Goal: Task Accomplishment & Management: Use online tool/utility

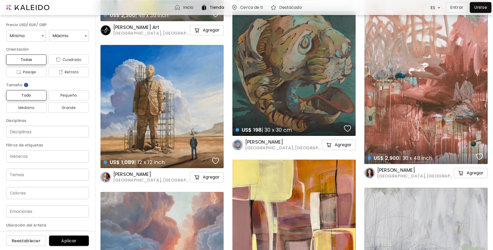
scroll to position [5296, 0]
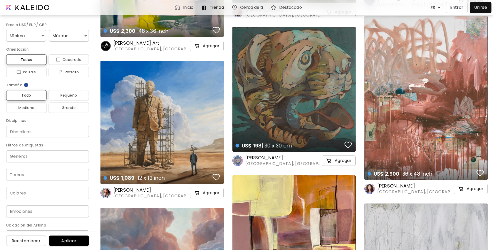
click at [462, 6] on p "Entrar" at bounding box center [456, 7] width 13 height 6
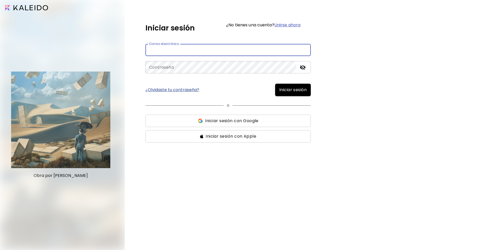
click at [212, 53] on input "email" at bounding box center [227, 50] width 165 height 12
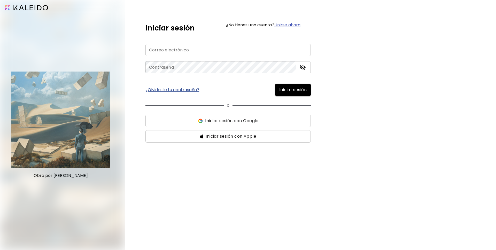
type input "**********"
click at [295, 88] on span "Iniciar sesión" at bounding box center [292, 90] width 27 height 6
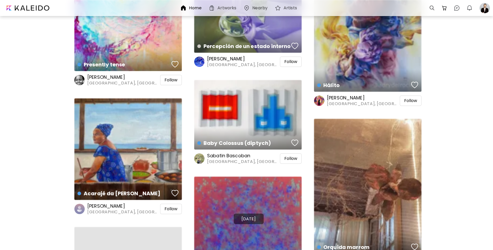
scroll to position [2135, 0]
